Goal: Information Seeking & Learning: Get advice/opinions

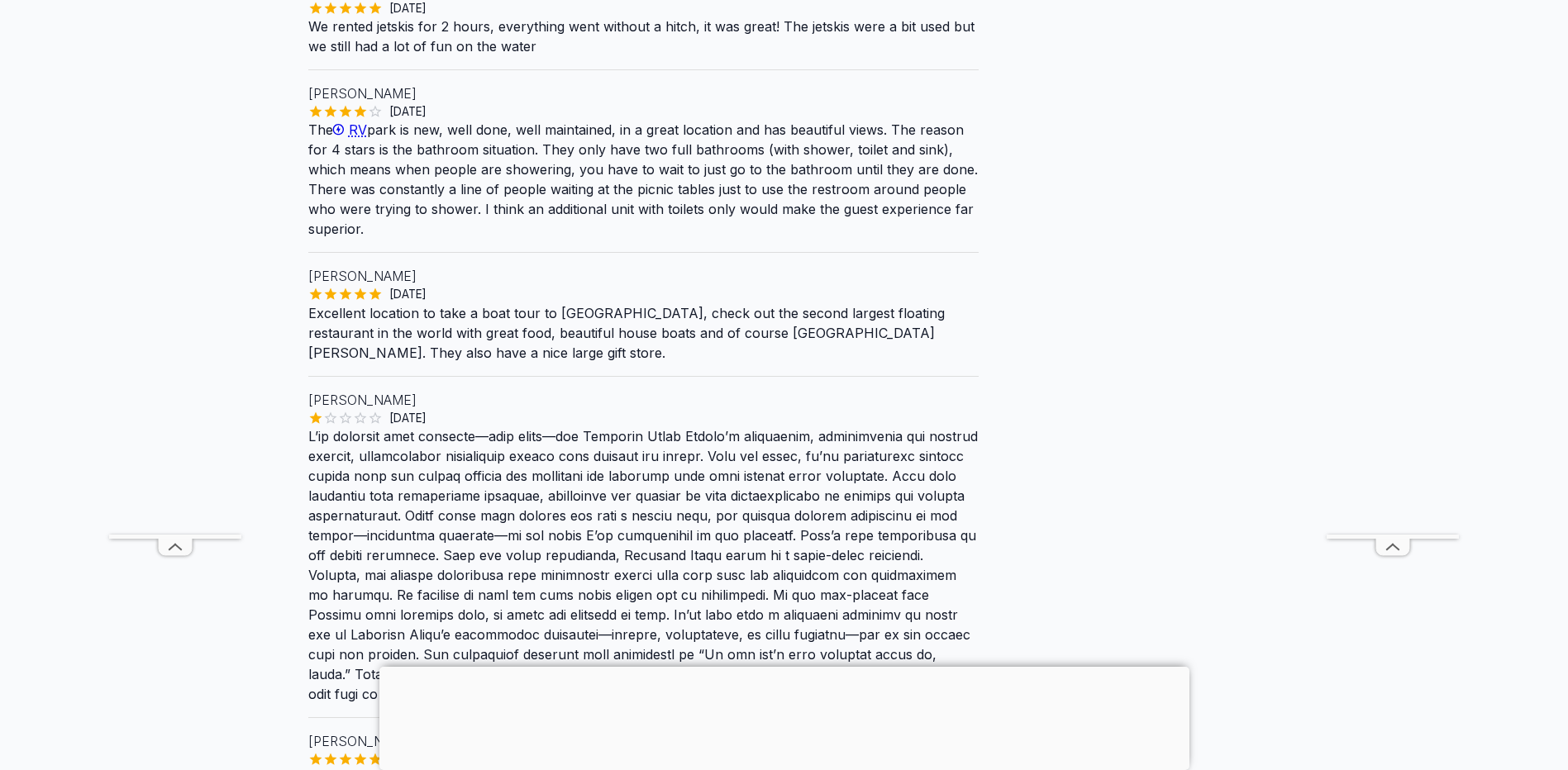
scroll to position [330, 0]
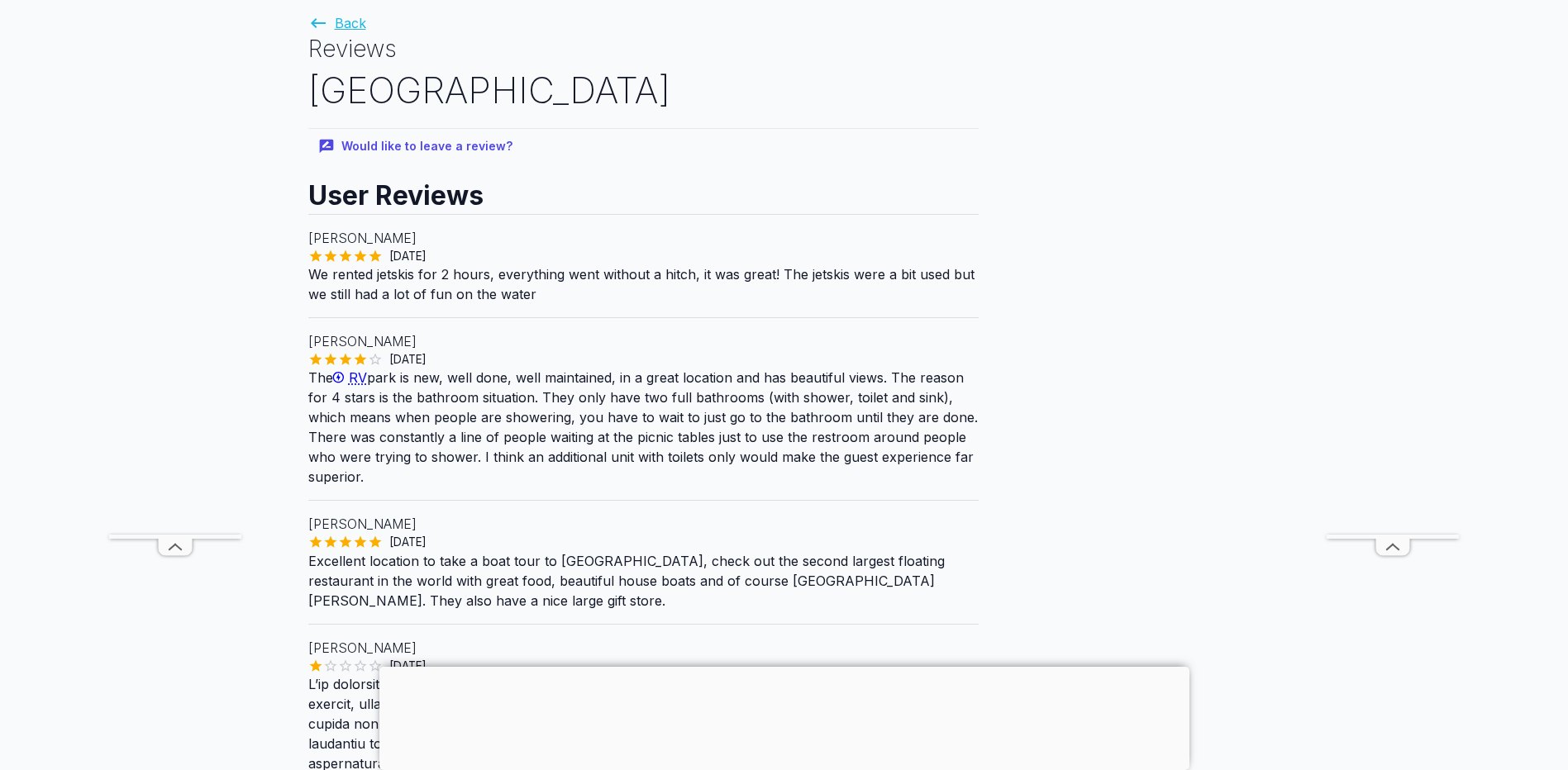
click at [343, 24] on link "Back" at bounding box center [337, 22] width 58 height 16
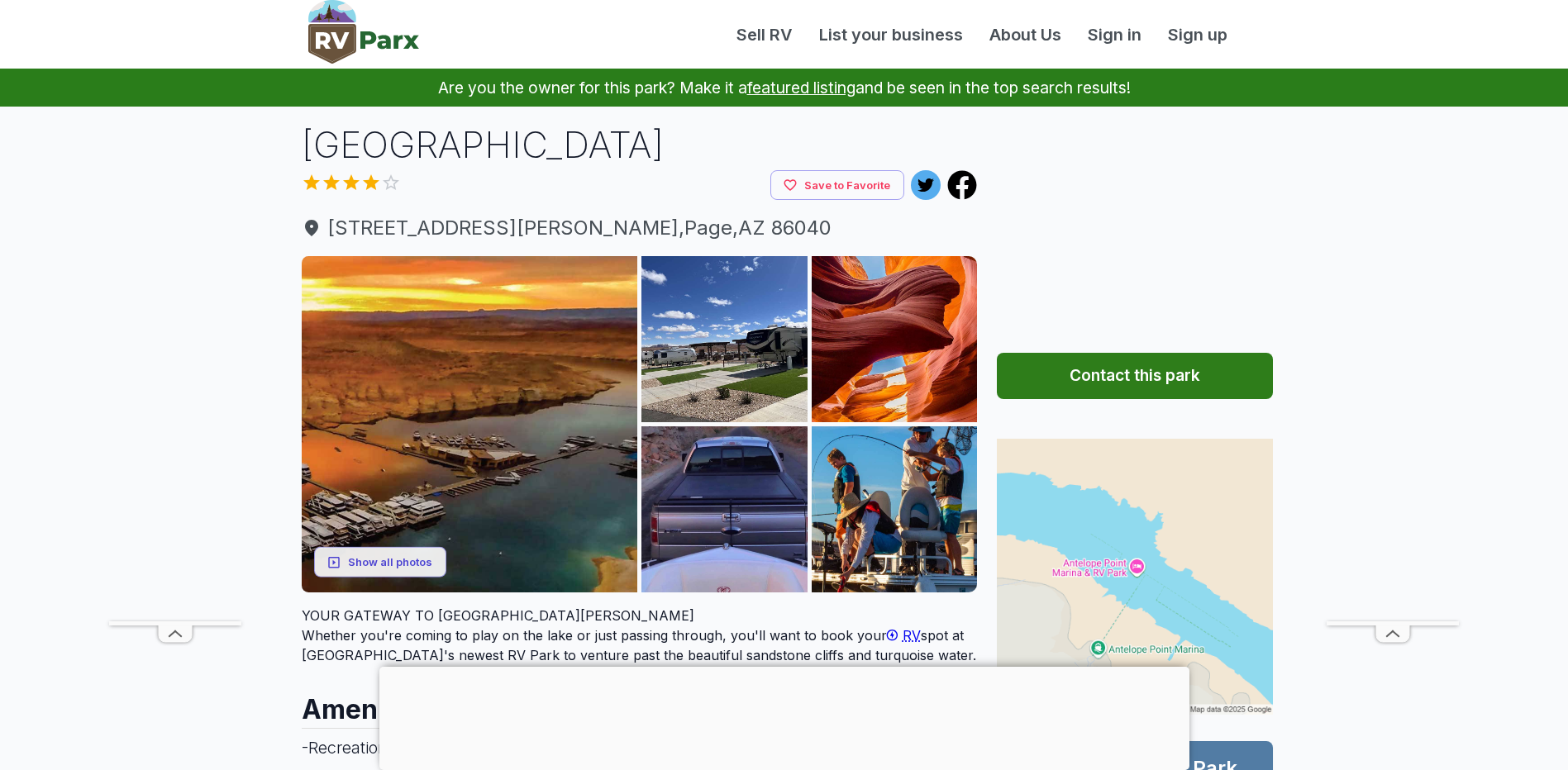
click at [789, 667] on div at bounding box center [784, 667] width 810 height 0
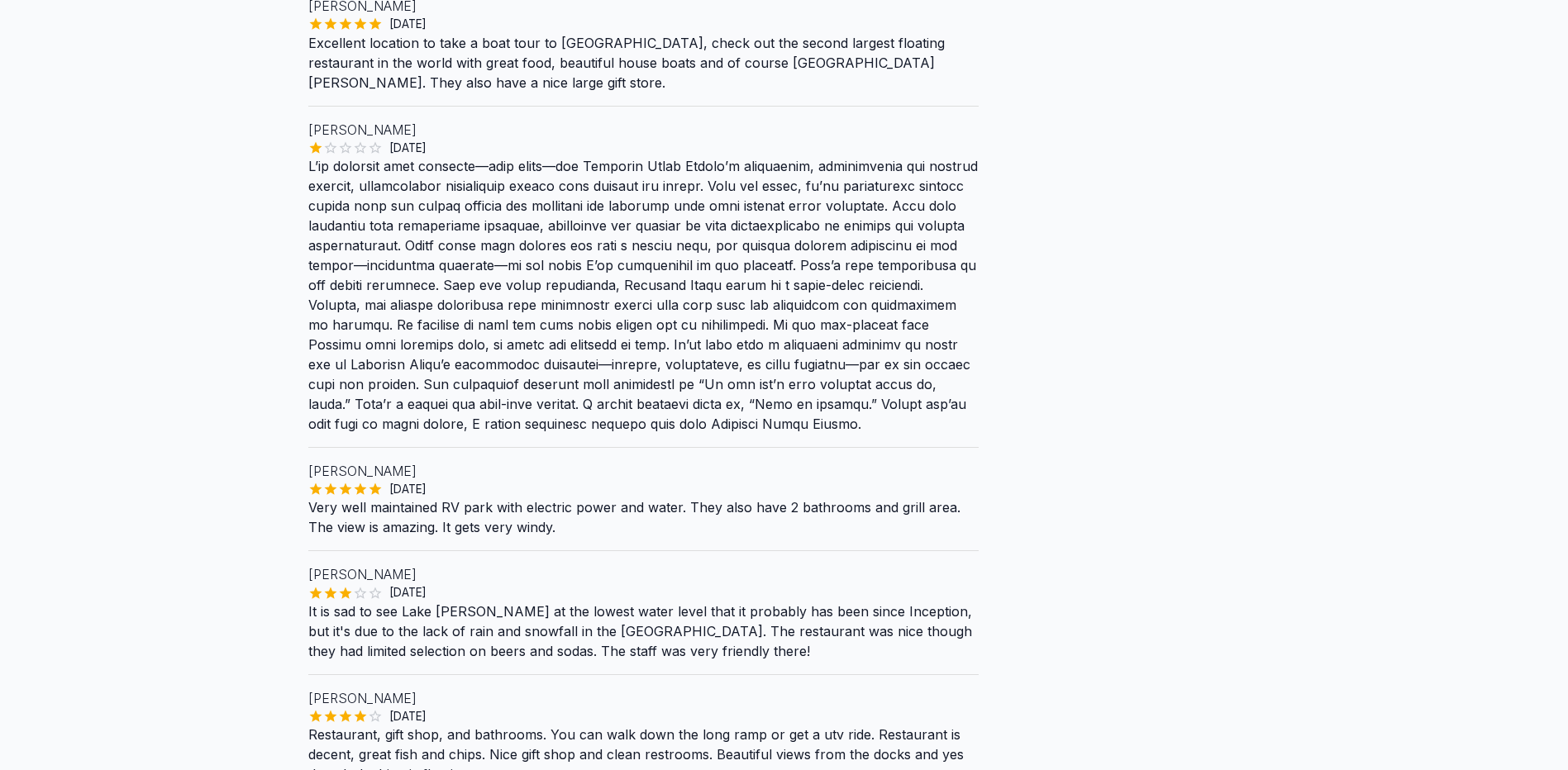
scroll to position [496, 0]
